Goal: Transaction & Acquisition: Purchase product/service

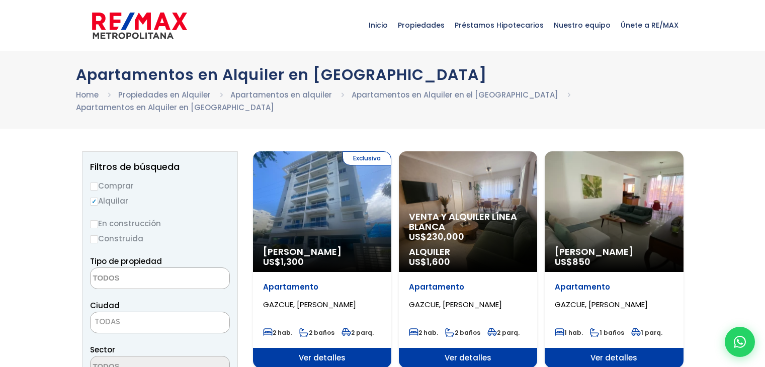
select select
click at [93, 182] on input "Comprar" at bounding box center [94, 186] width 8 height 8
radio input "true"
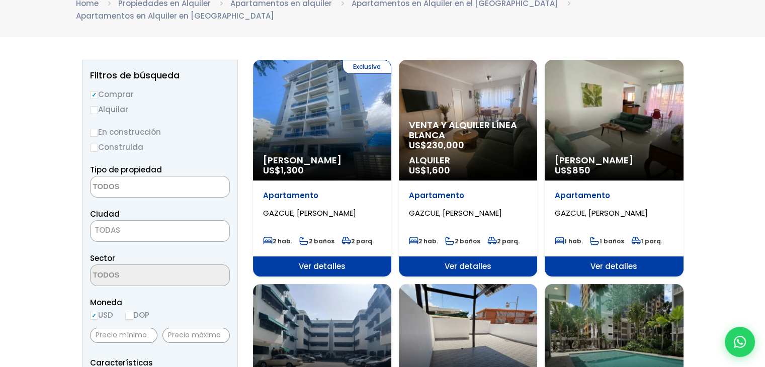
scroll to position [101, 0]
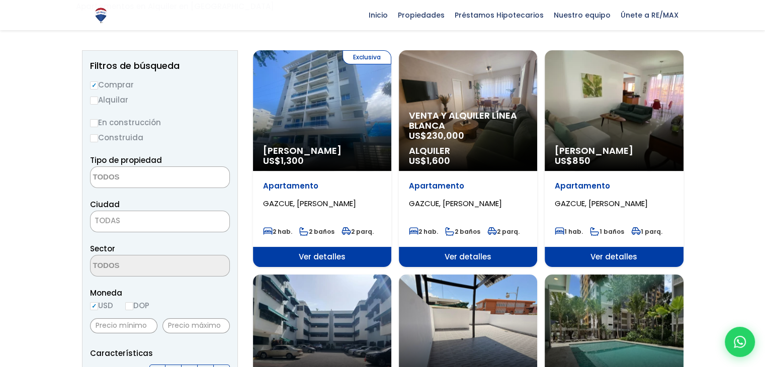
click at [93, 134] on input "Construida" at bounding box center [94, 138] width 8 height 8
radio input "true"
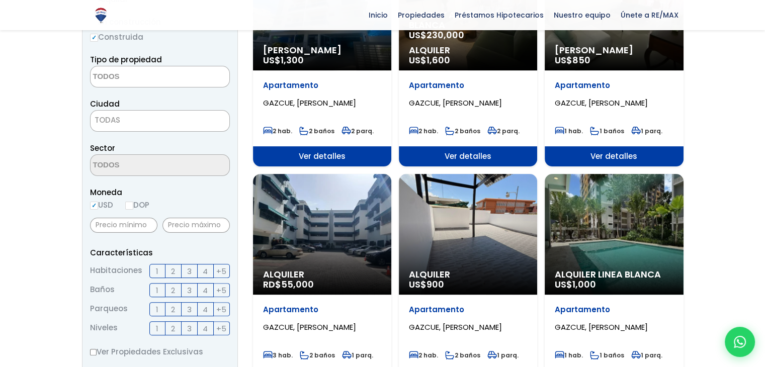
scroll to position [200, 0]
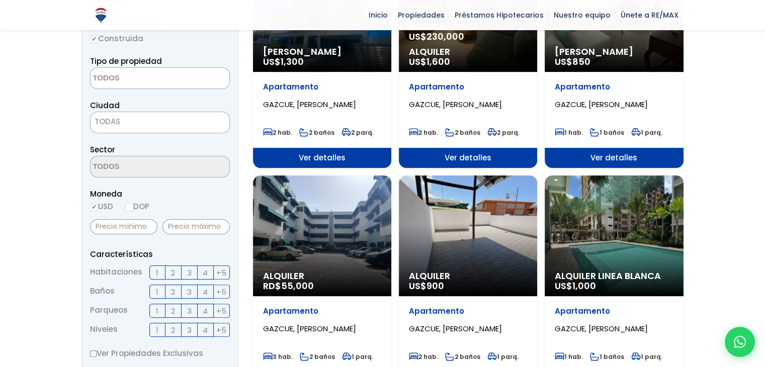
click at [128, 74] on span at bounding box center [160, 78] width 140 height 22
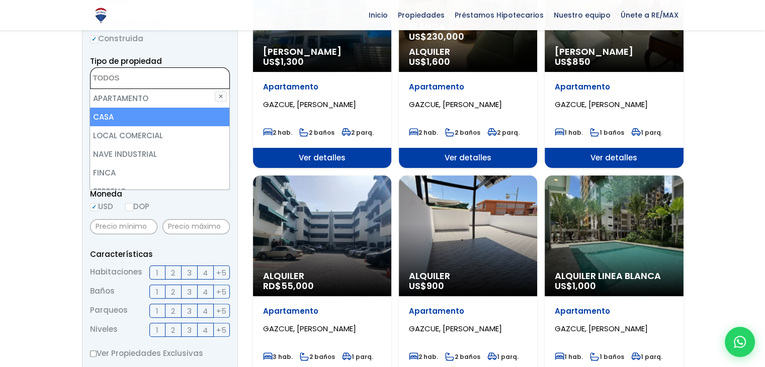
click at [125, 108] on li "CASA" at bounding box center [159, 117] width 139 height 19
select select "house"
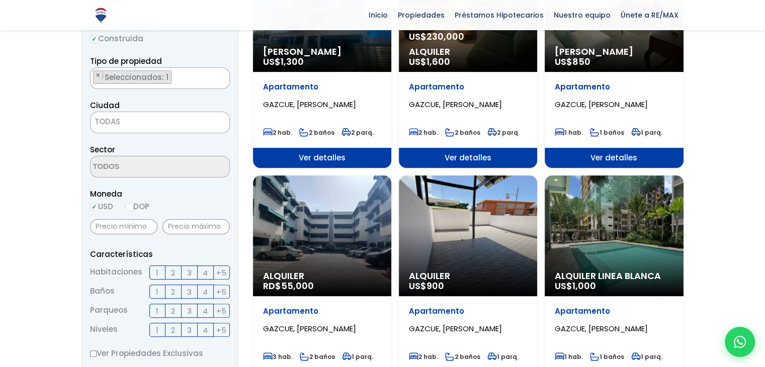
scroll to position [194, 0]
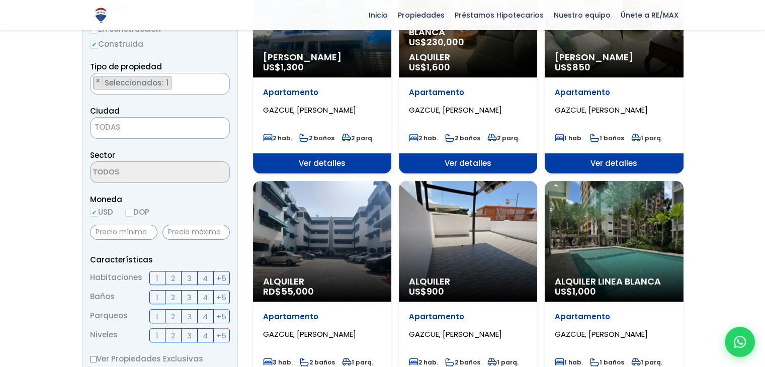
click at [109, 120] on span "TODAS" at bounding box center [159, 127] width 139 height 14
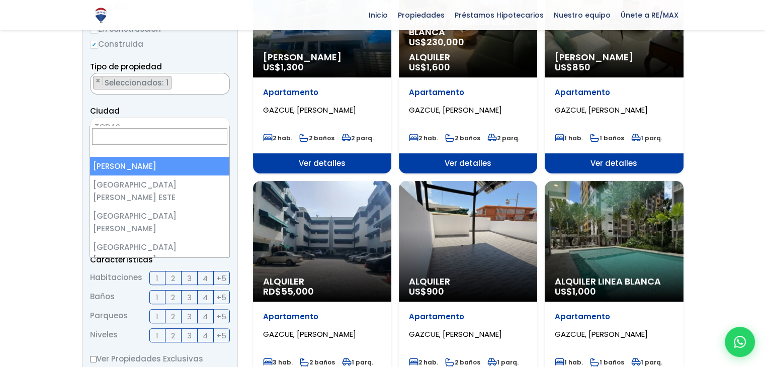
select select "1"
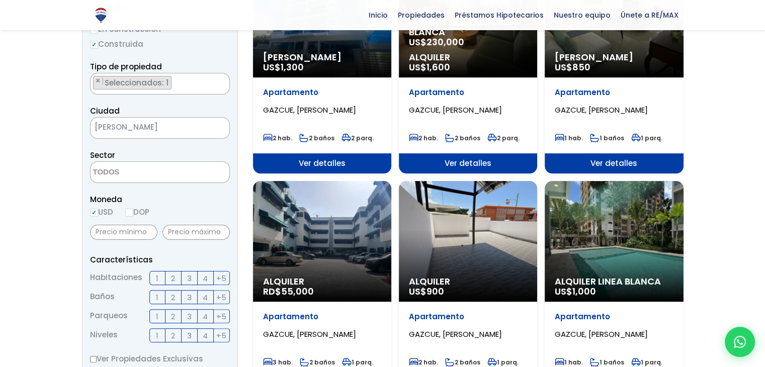
click at [118, 165] on textarea "Search" at bounding box center [139, 173] width 98 height 22
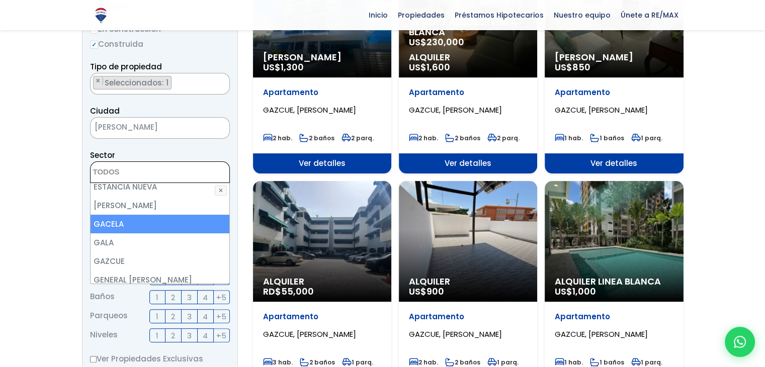
scroll to position [1609, 0]
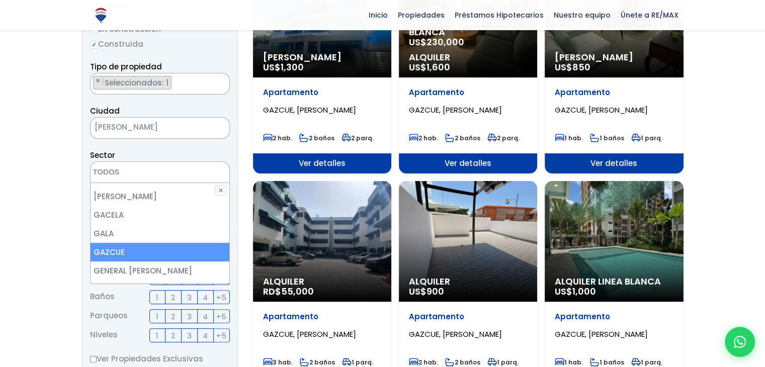
click at [126, 243] on li "GAZCUE" at bounding box center [159, 252] width 139 height 19
select select "206"
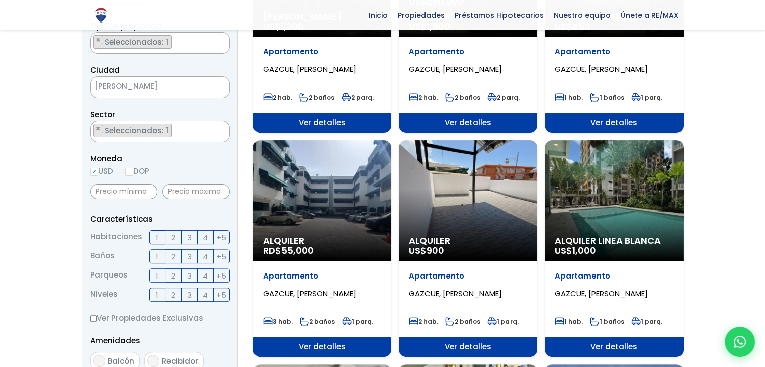
scroll to position [244, 0]
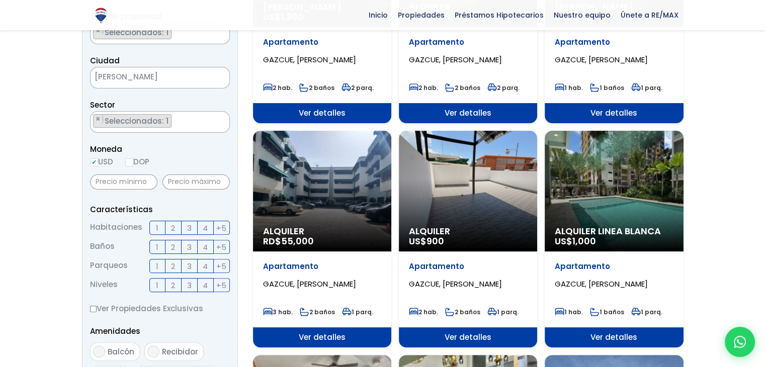
click at [133, 158] on input "DOP" at bounding box center [129, 162] width 8 height 8
radio input "true"
click at [94, 158] on input "USD" at bounding box center [94, 162] width 8 height 8
radio input "true"
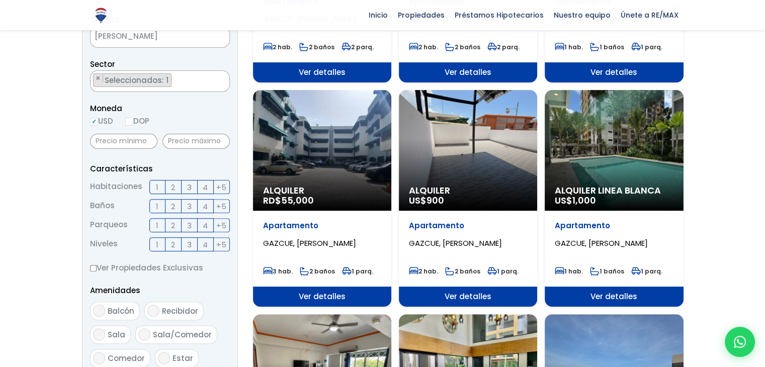
scroll to position [295, 0]
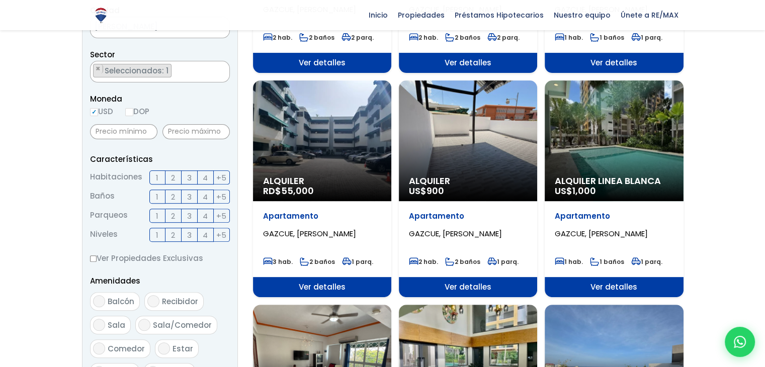
click at [185, 170] on label "3" at bounding box center [189, 177] width 16 height 14
click at [0, 0] on input "3" at bounding box center [0, 0] width 0 height 0
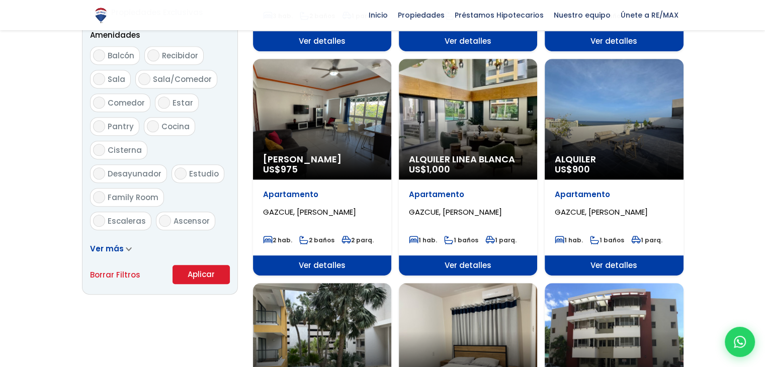
scroll to position [546, 0]
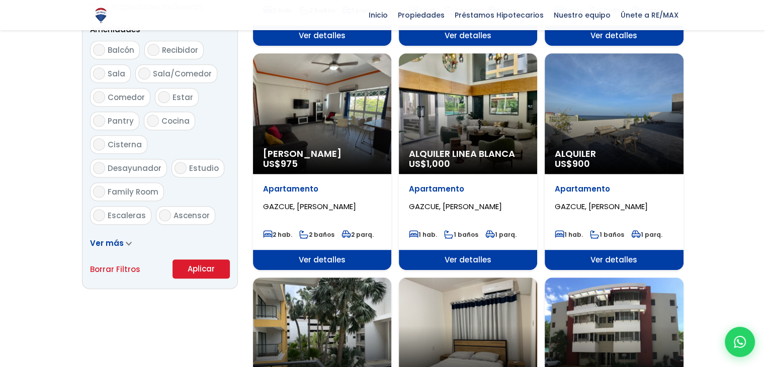
click at [196, 259] on button "Aplicar" at bounding box center [200, 268] width 57 height 19
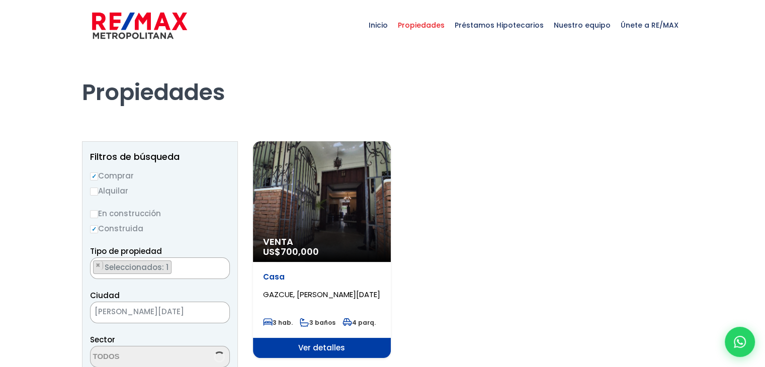
select select "206"
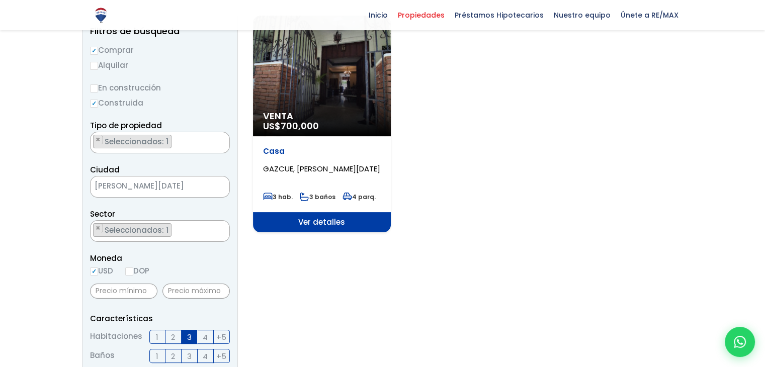
scroll to position [251, 0]
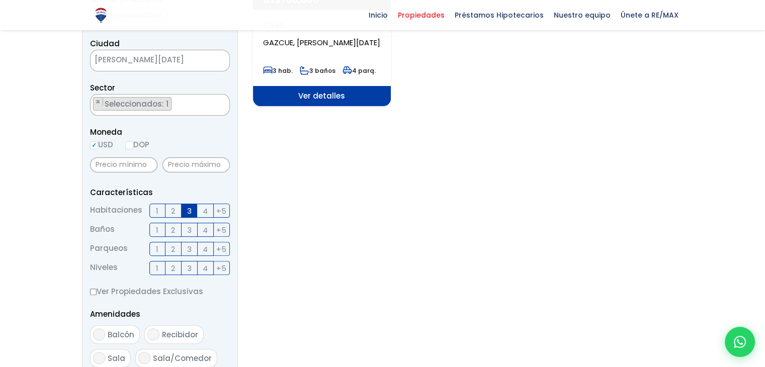
click at [131, 147] on input "DOP" at bounding box center [129, 145] width 8 height 8
radio input "true"
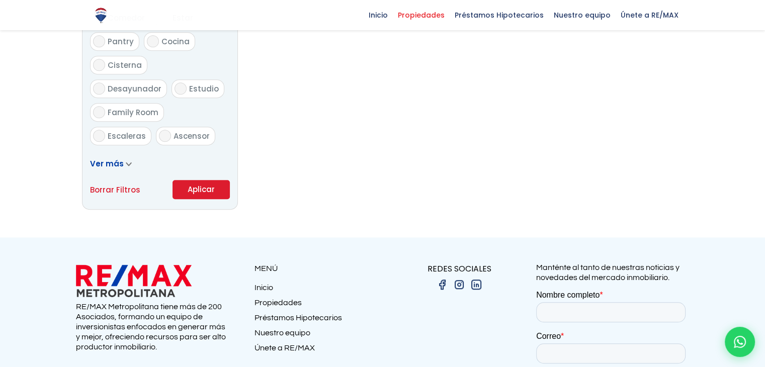
scroll to position [653, 0]
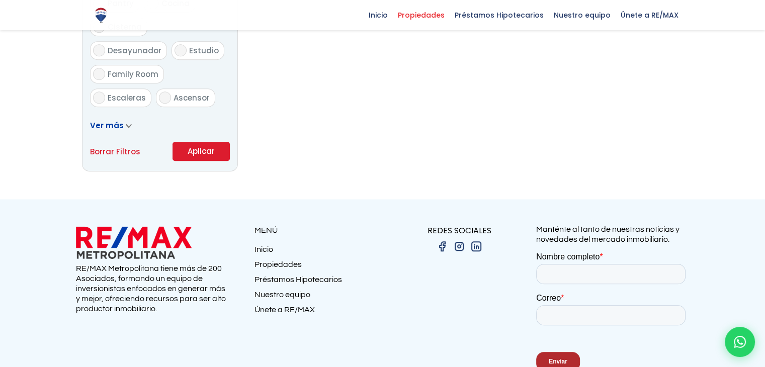
click at [196, 155] on button "Aplicar" at bounding box center [200, 151] width 57 height 19
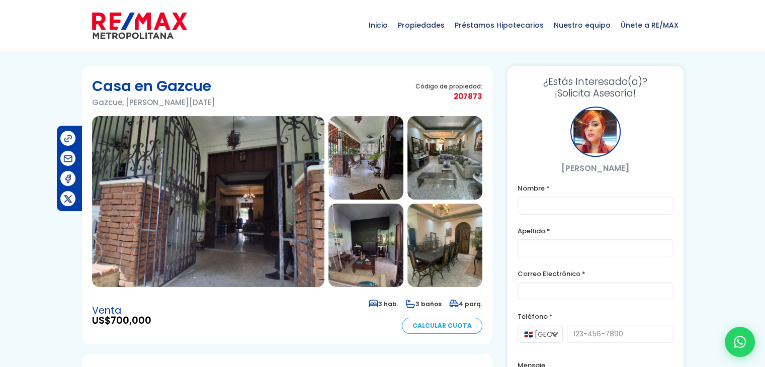
click at [215, 194] on img at bounding box center [208, 201] width 232 height 171
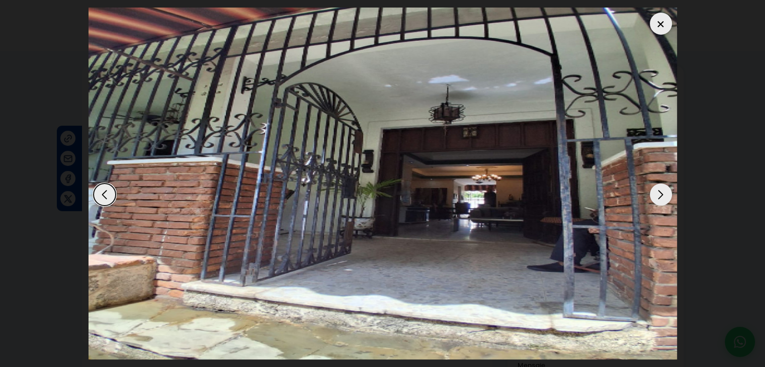
click at [659, 196] on div "Next slide" at bounding box center [660, 194] width 22 height 22
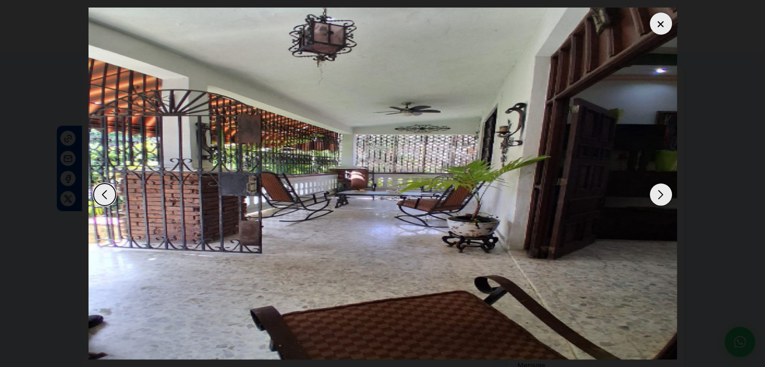
click at [658, 195] on div "Next slide" at bounding box center [660, 194] width 22 height 22
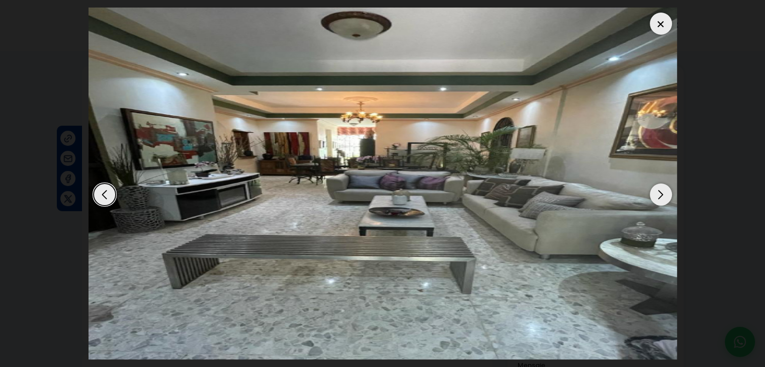
click at [655, 195] on div "Next slide" at bounding box center [660, 194] width 22 height 22
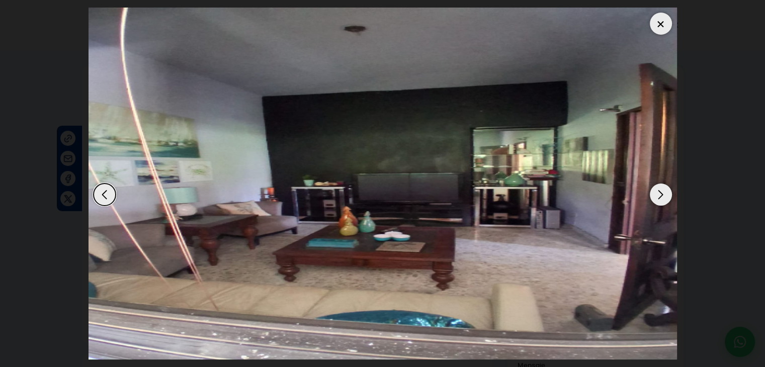
click at [655, 195] on div "Next slide" at bounding box center [660, 194] width 22 height 22
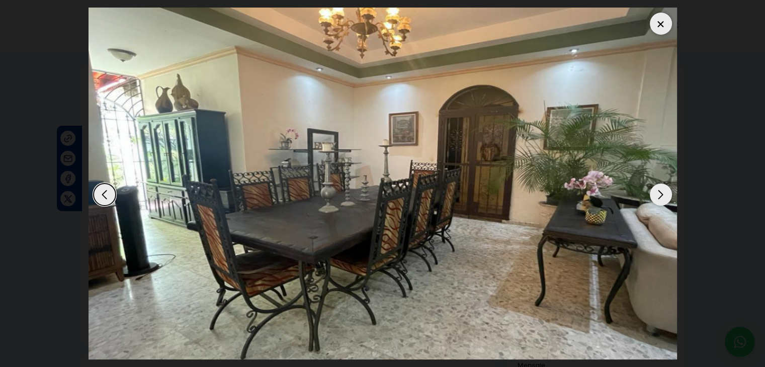
click at [650, 196] on div "Next slide" at bounding box center [660, 194] width 22 height 22
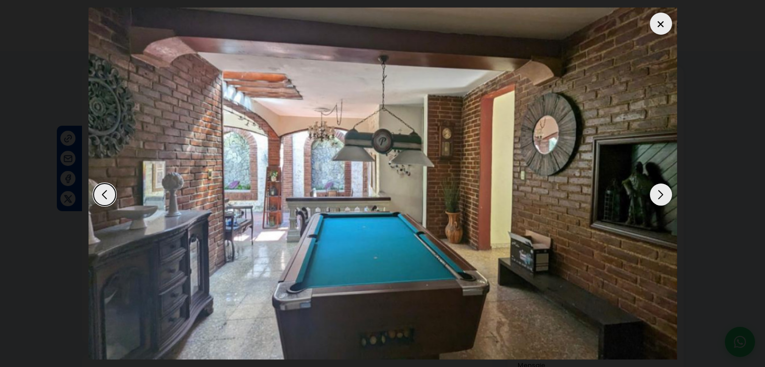
click at [647, 196] on img "6 / 15" at bounding box center [382, 184] width 588 height 352
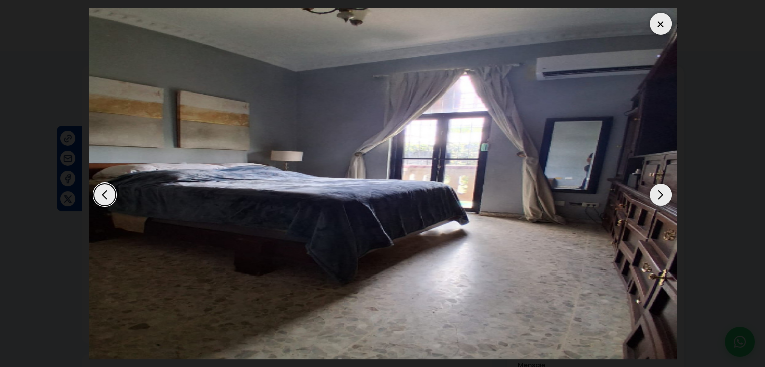
click at [646, 196] on div at bounding box center [382, 184] width 588 height 352
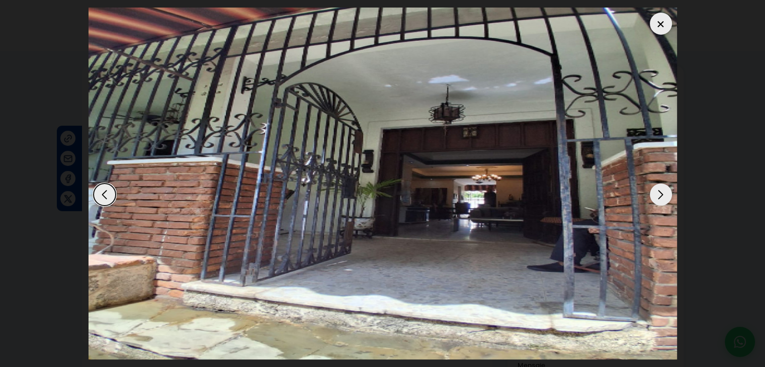
click at [644, 196] on img "1 / 15" at bounding box center [382, 184] width 588 height 352
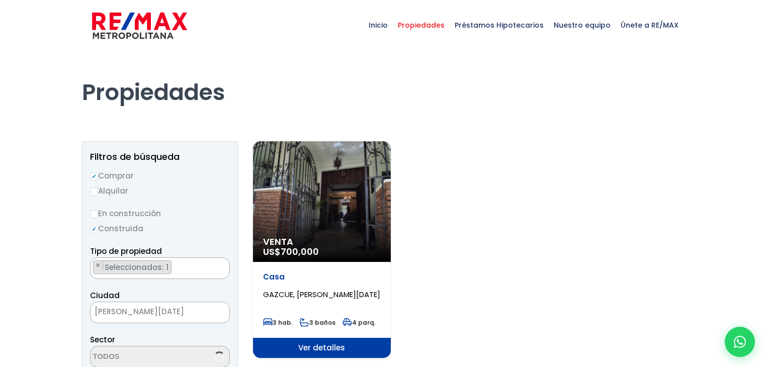
select select "206"
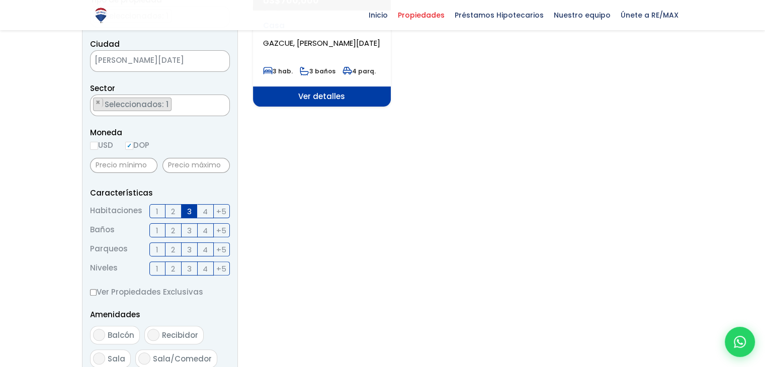
scroll to position [251, 0]
click at [154, 211] on label "1" at bounding box center [157, 211] width 16 height 14
click at [0, 0] on input "1" at bounding box center [0, 0] width 0 height 0
click at [156, 211] on span "1" at bounding box center [157, 211] width 3 height 13
click at [0, 0] on input "1" at bounding box center [0, 0] width 0 height 0
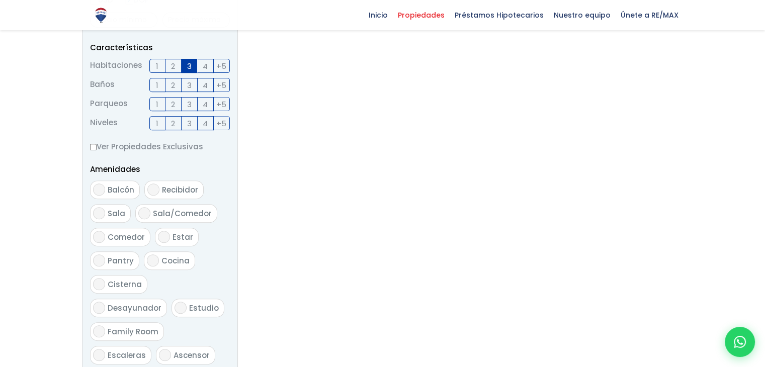
scroll to position [603, 0]
